Goal: Task Accomplishment & Management: Manage account settings

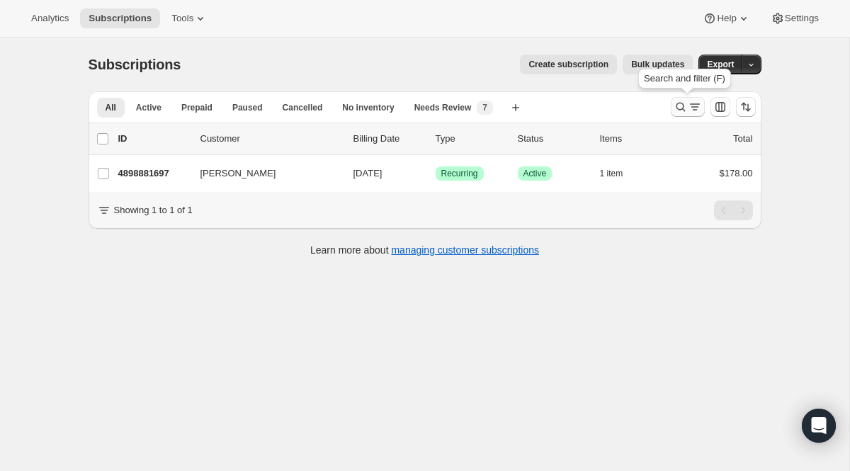
click at [688, 109] on icon "Search and filter results" at bounding box center [695, 107] width 14 height 14
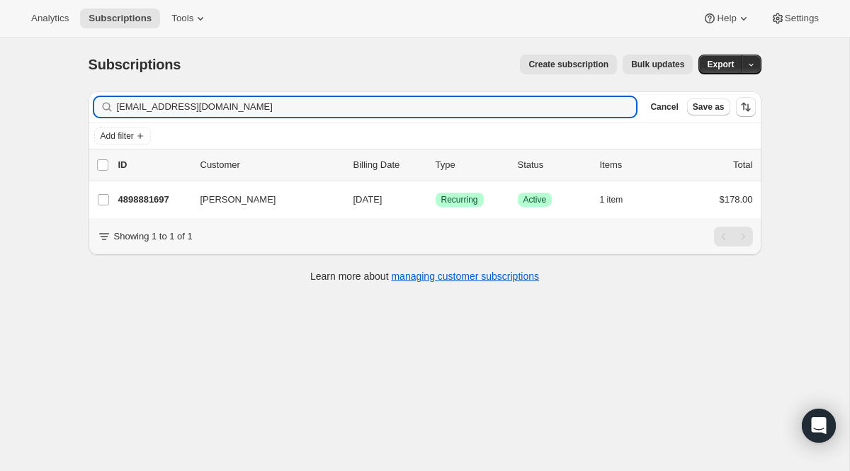
click at [292, 122] on div "Filter subscribers [PERSON_NAME][EMAIL_ADDRESS][DOMAIN_NAME] [PERSON_NAME] Canc…" at bounding box center [425, 106] width 673 height 31
drag, startPoint x: 297, startPoint y: 106, endPoint x: 95, endPoint y: 93, distance: 202.3
click at [95, 93] on div "Filter subscribers [PERSON_NAME][EMAIL_ADDRESS][DOMAIN_NAME] [PERSON_NAME] Canc…" at bounding box center [425, 106] width 673 height 31
paste input "[EMAIL_ADDRESS]"
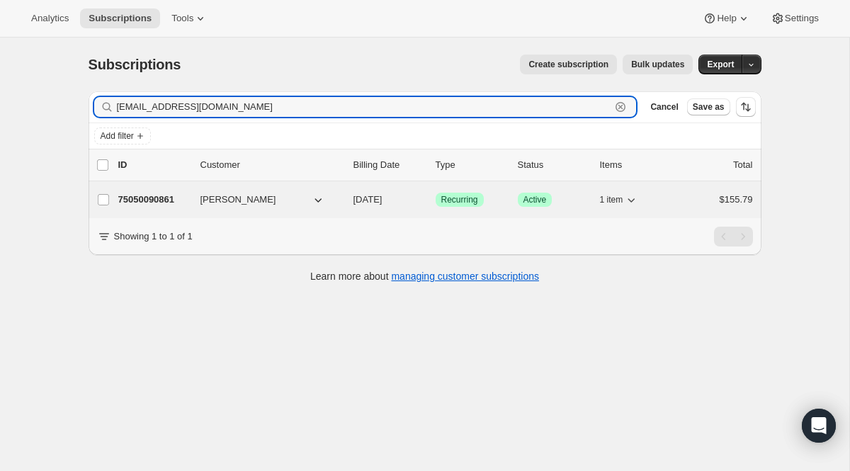
type input "[EMAIL_ADDRESS][DOMAIN_NAME]"
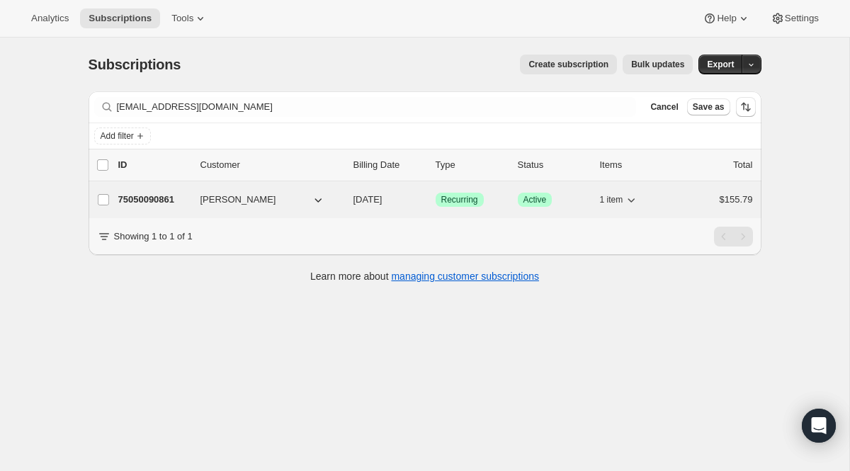
click at [465, 207] on div "75050090861 [PERSON_NAME] [DATE] Success Recurring Success Active 1 item $155.79" at bounding box center [435, 200] width 635 height 20
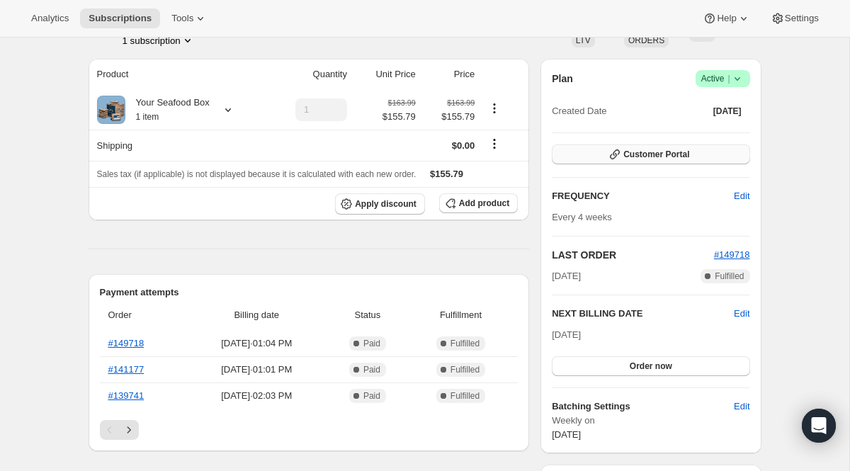
scroll to position [89, 0]
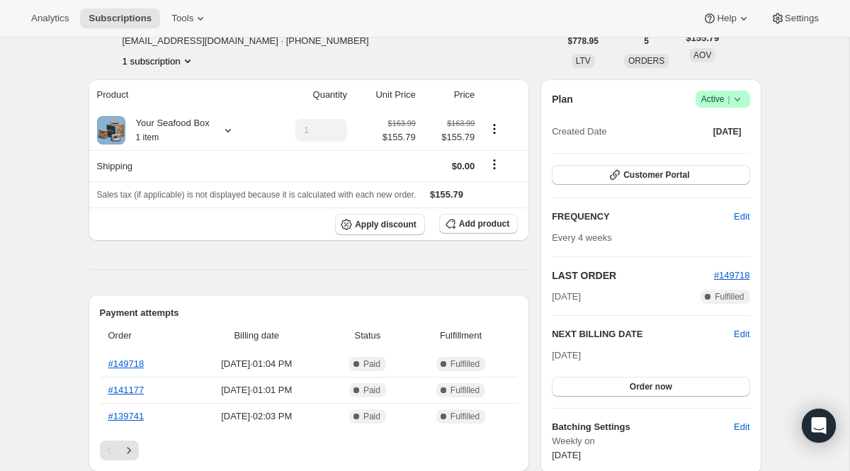
click at [711, 100] on span "Active |" at bounding box center [722, 99] width 43 height 14
click at [695, 157] on span "Cancel subscription" at bounding box center [717, 151] width 80 height 14
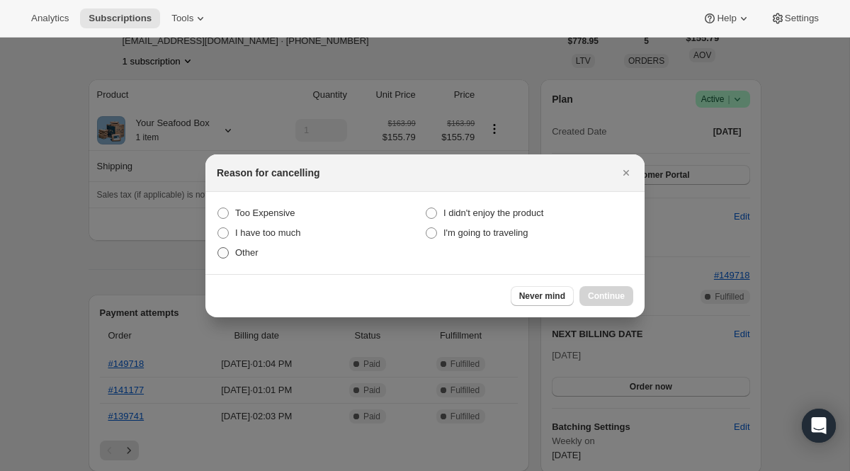
click at [253, 247] on span "Other" at bounding box center [246, 252] width 23 height 11
click at [218, 247] on input "Other" at bounding box center [217, 247] width 1 height 1
radio input "true"
click at [611, 297] on span "Continue" at bounding box center [606, 295] width 37 height 11
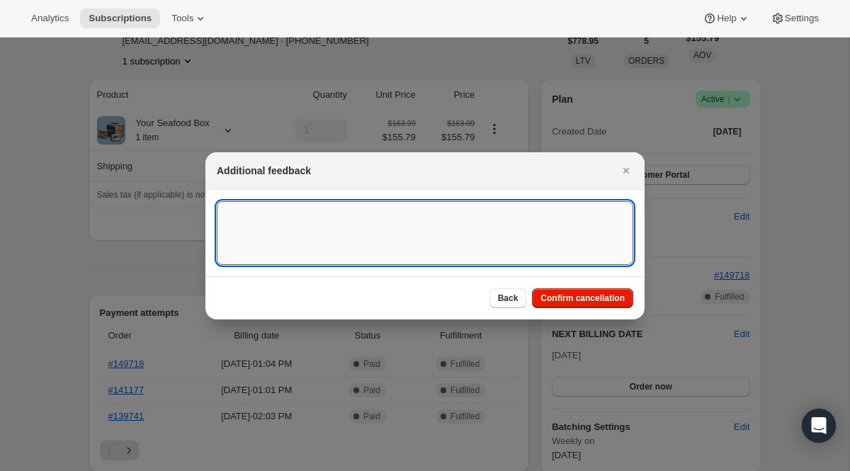
click at [465, 239] on textarea ":r2q:" at bounding box center [425, 233] width 416 height 64
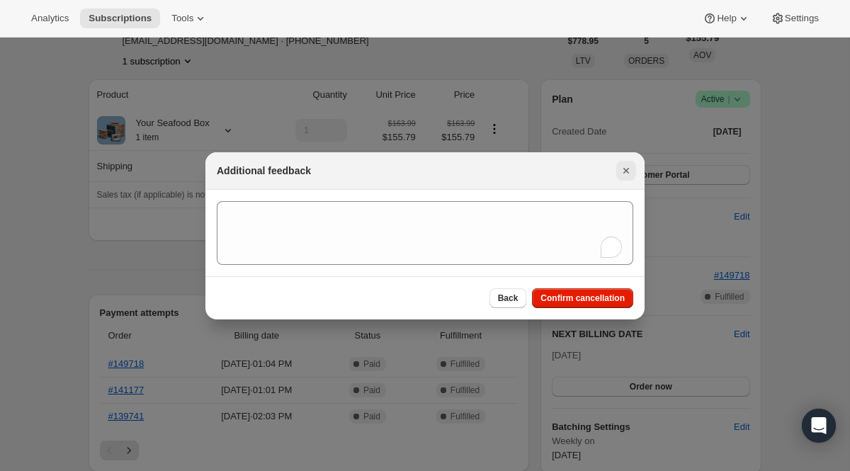
click at [627, 171] on icon "Close" at bounding box center [626, 171] width 14 height 14
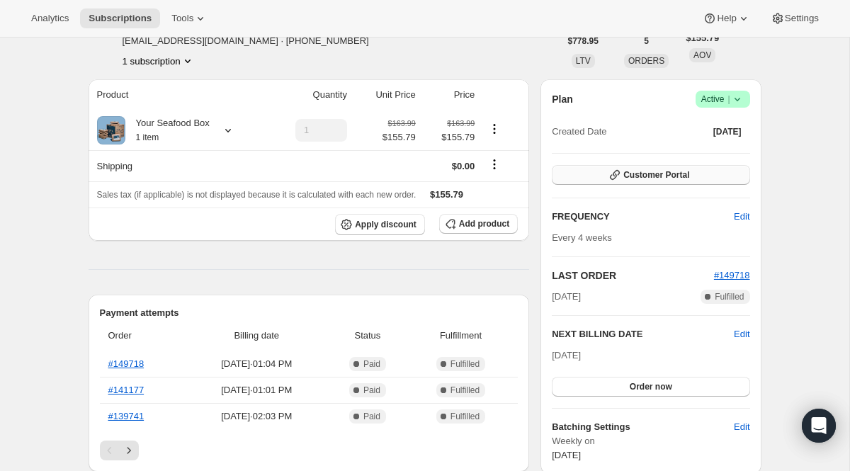
click at [649, 167] on button "Customer Portal" at bounding box center [651, 175] width 198 height 20
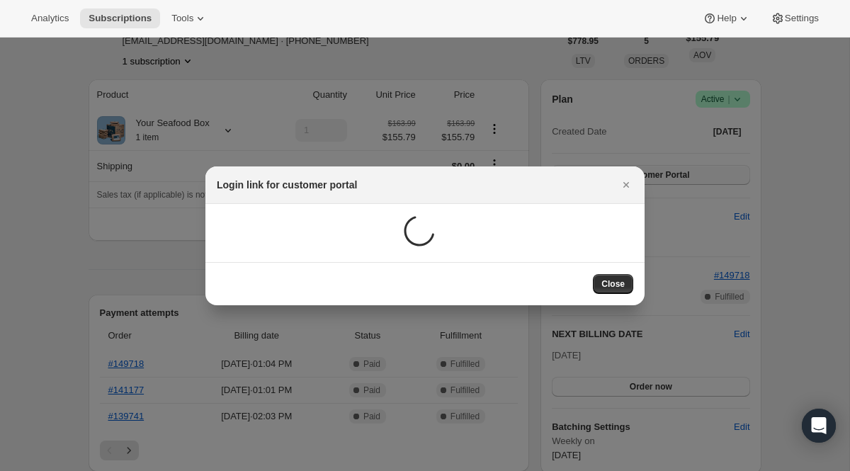
scroll to position [0, 0]
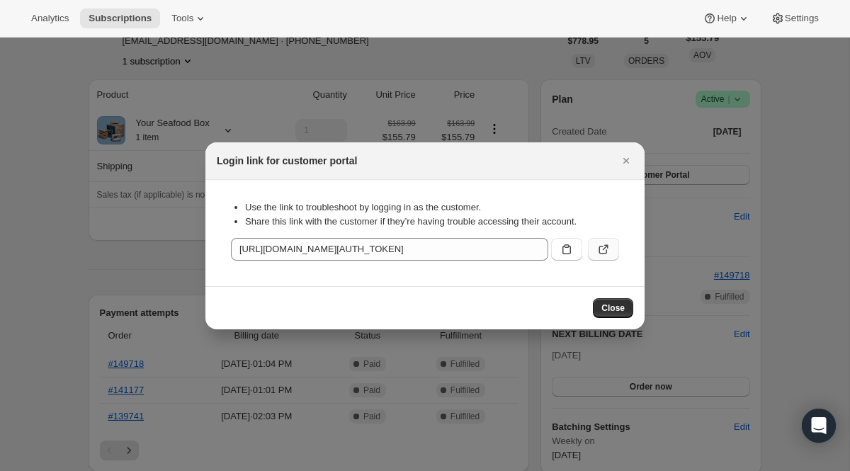
click at [608, 254] on icon ":r35:" at bounding box center [603, 249] width 14 height 14
